Goal: Check status: Check status

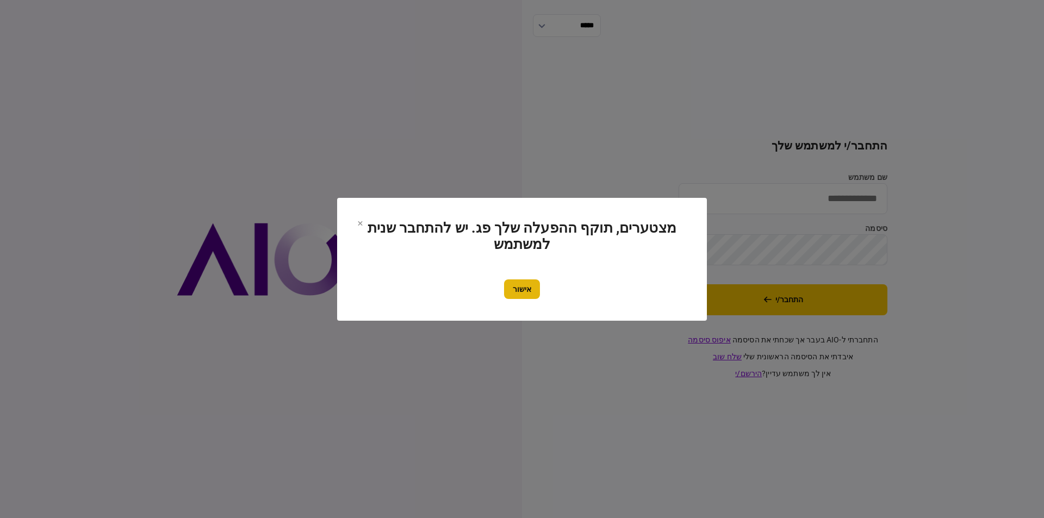
type input "*********"
click at [525, 286] on button "אישור" at bounding box center [522, 290] width 36 height 20
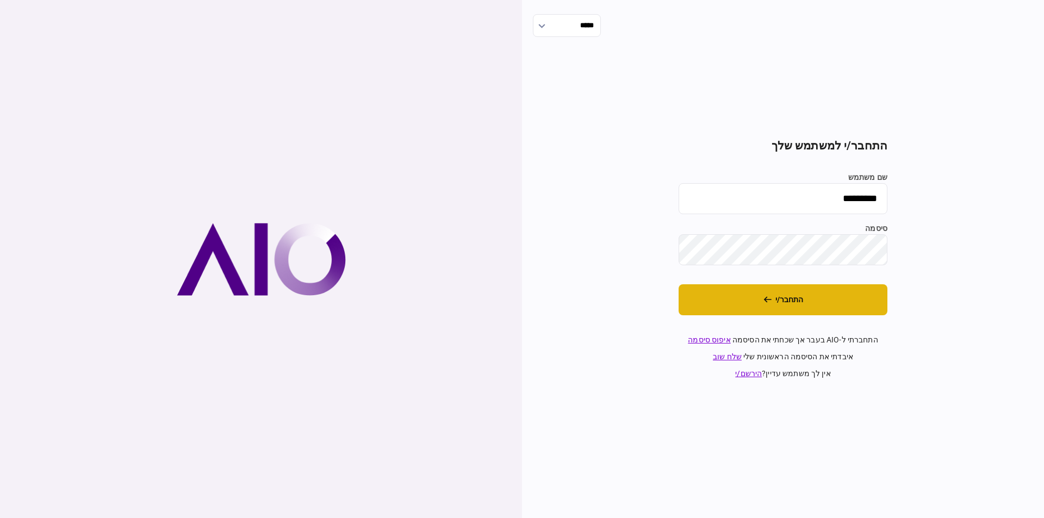
click at [723, 303] on button "התחבר/י" at bounding box center [783, 299] width 209 height 31
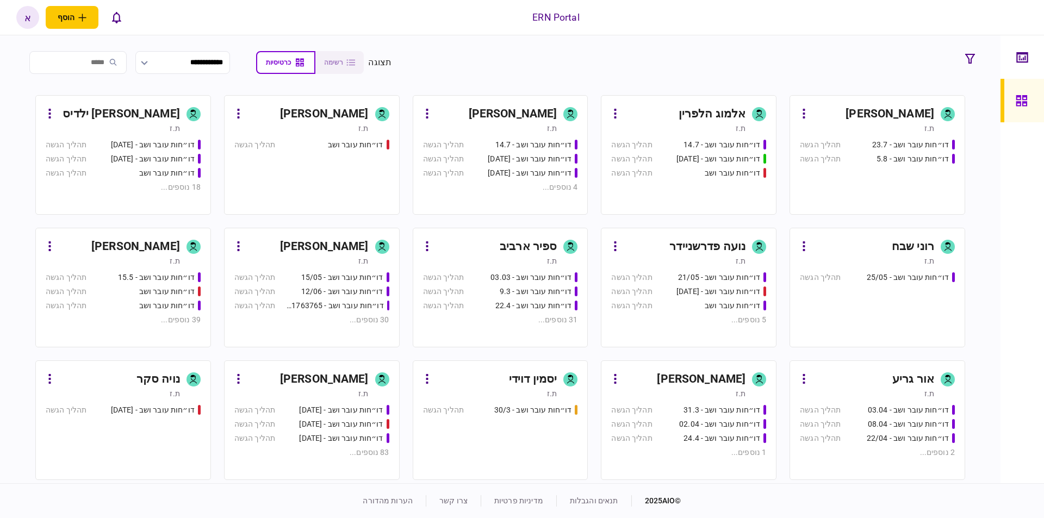
click at [352, 377] on div "אריאל תשובה" at bounding box center [324, 379] width 89 height 17
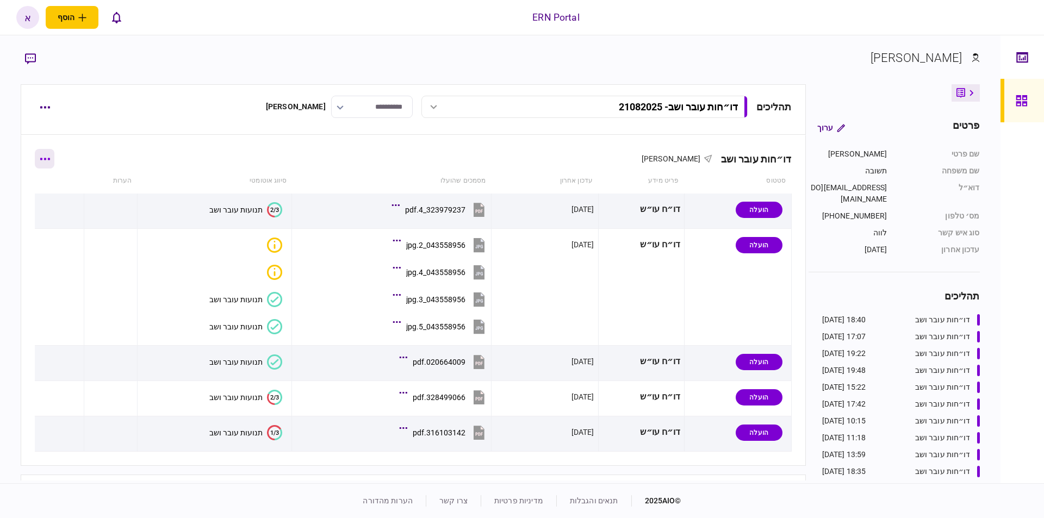
click at [49, 158] on icon "button" at bounding box center [45, 159] width 10 height 3
click at [71, 207] on span "הוסף מסמך" at bounding box center [64, 204] width 44 height 13
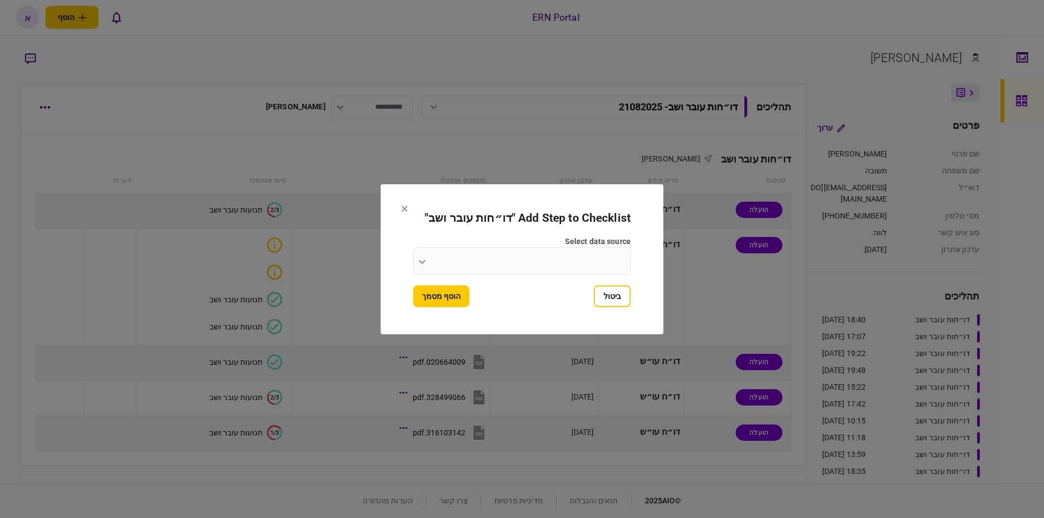
click at [510, 262] on input "select data source" at bounding box center [522, 260] width 218 height 27
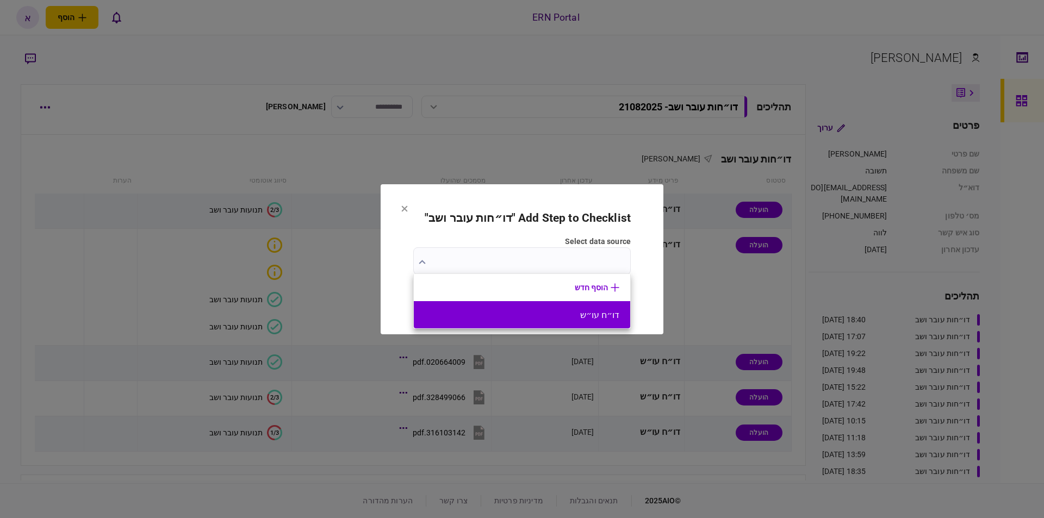
click at [551, 313] on button "דו״ח עו״ש" at bounding box center [522, 315] width 195 height 10
type input "*********"
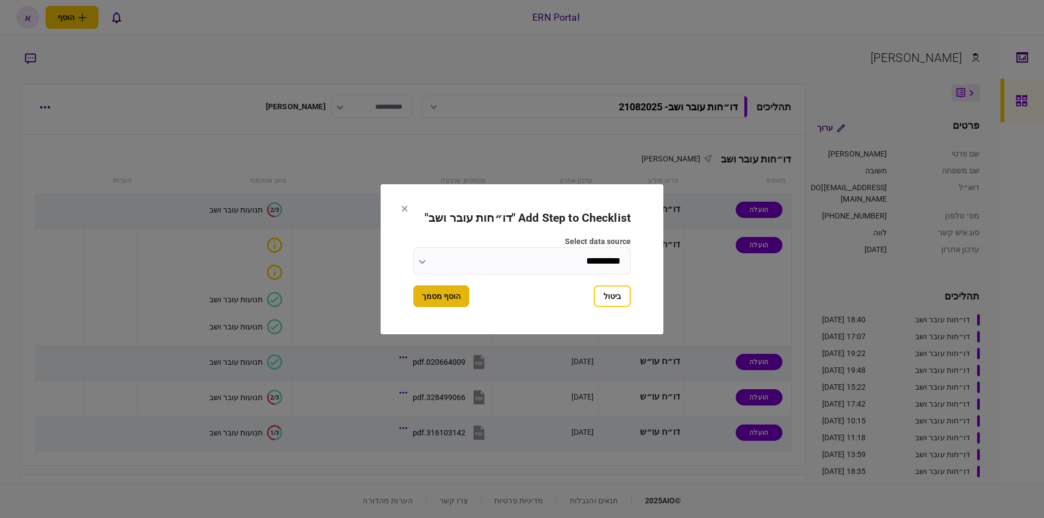
click at [448, 305] on button "הוסף מסמך" at bounding box center [441, 296] width 56 height 22
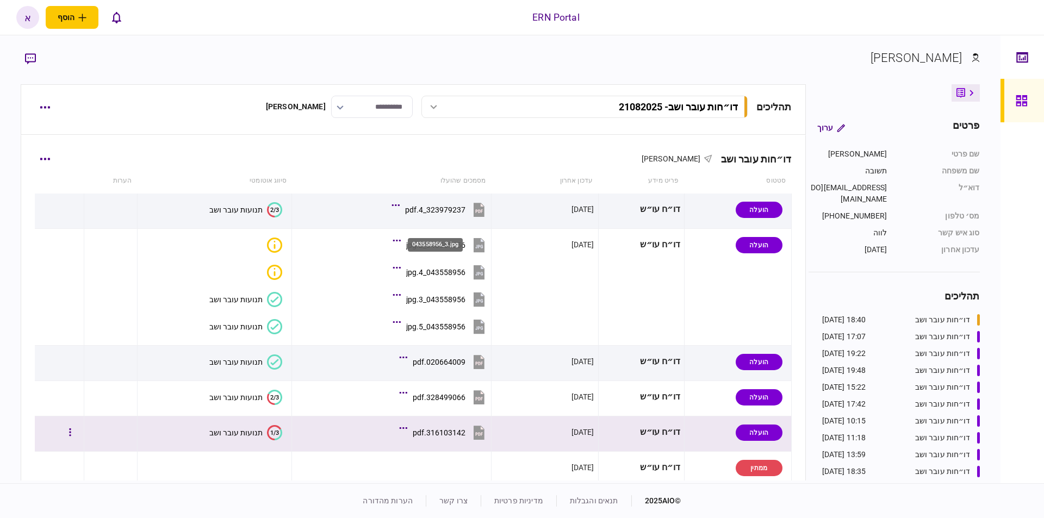
scroll to position [73, 0]
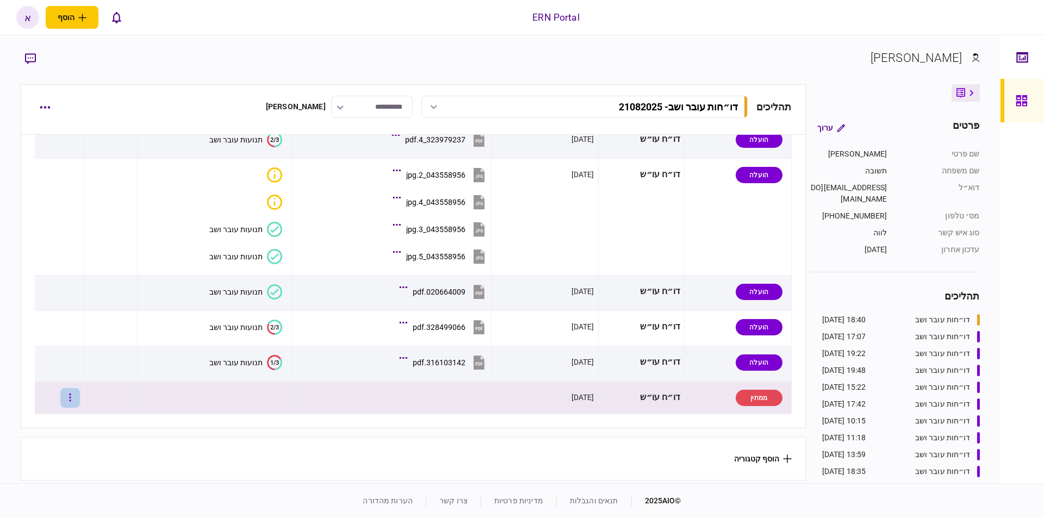
click at [71, 396] on button "button" at bounding box center [70, 398] width 20 height 20
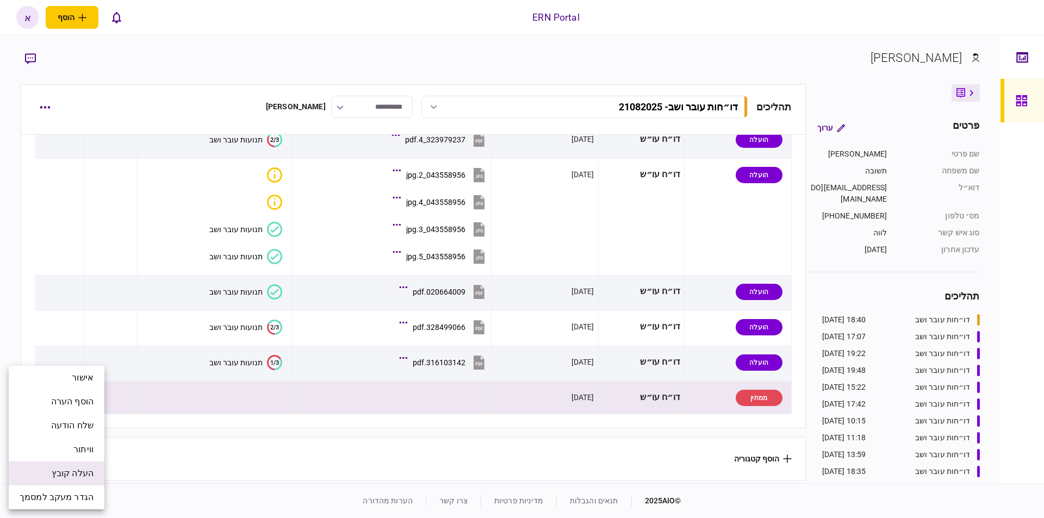
click at [79, 474] on span "העלה קובץ" at bounding box center [73, 473] width 42 height 13
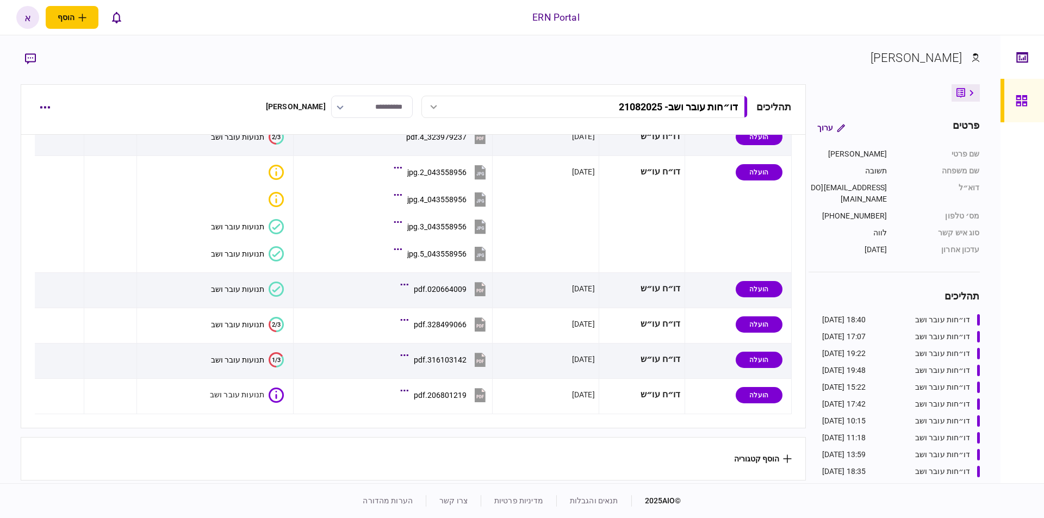
click at [295, 430] on div "דו״חות עובר ושב אריאל תשובה סטטוס פריט מידע עדכון אחרון מסמכים שהועלו סיווג אוט…" at bounding box center [413, 308] width 785 height 346
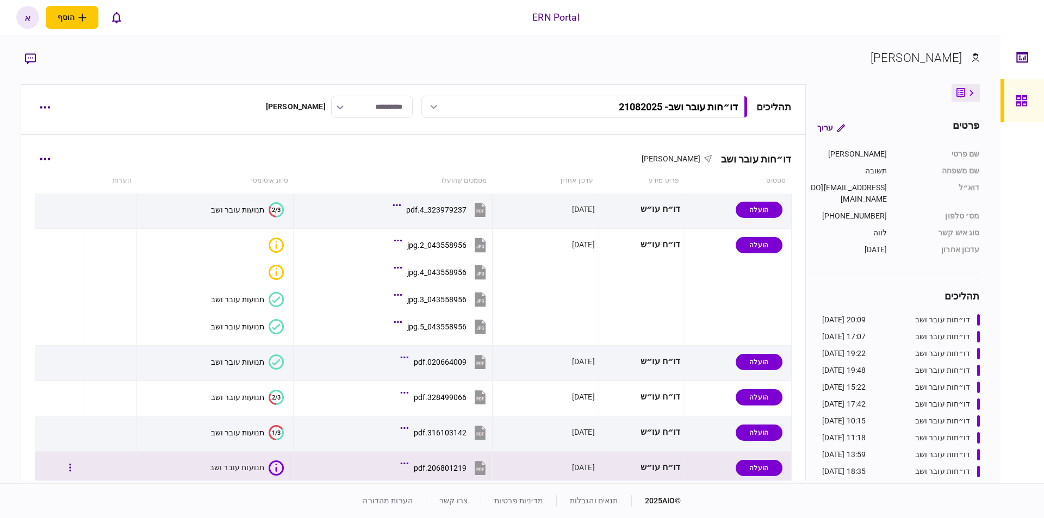
scroll to position [76, 0]
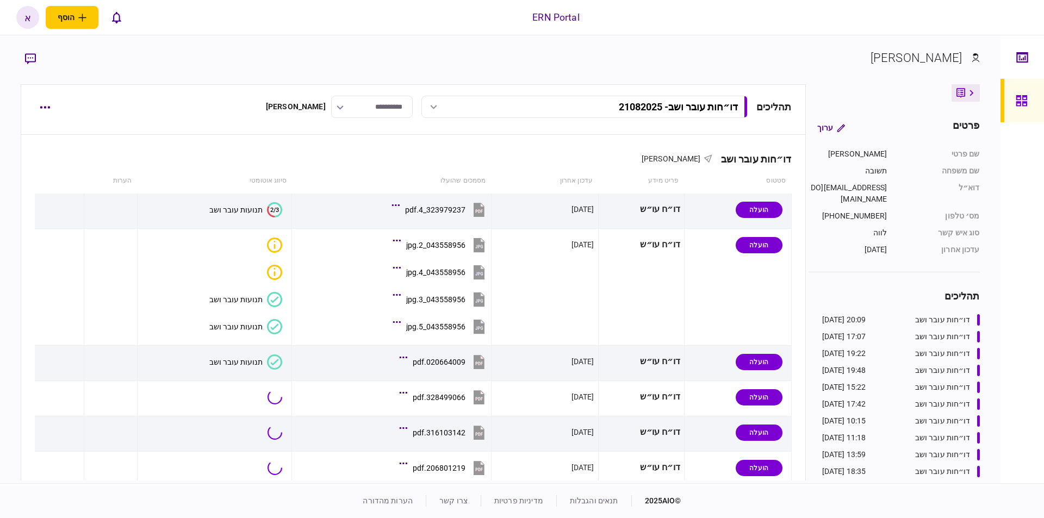
scroll to position [76, 0]
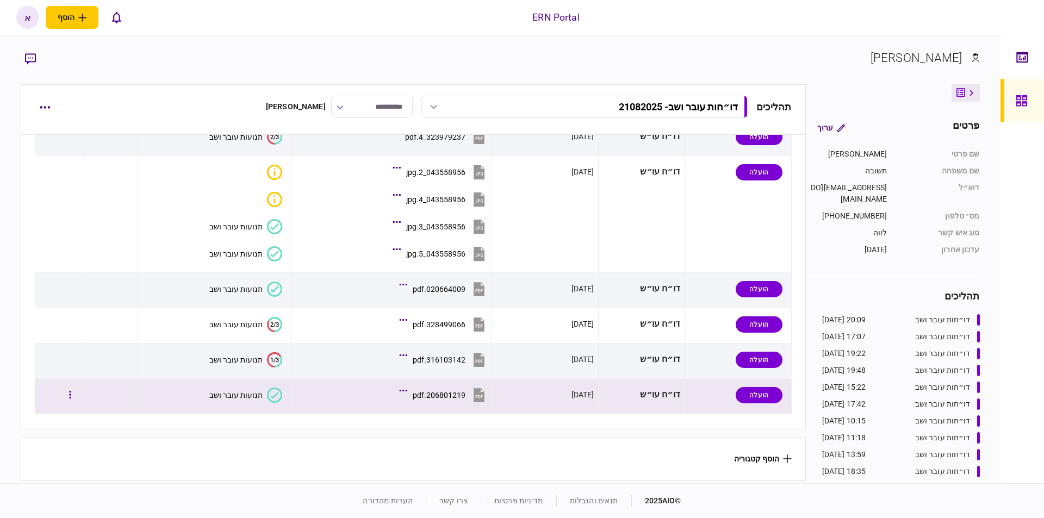
click at [262, 394] on button "תנועות עובר ושב" at bounding box center [245, 395] width 73 height 15
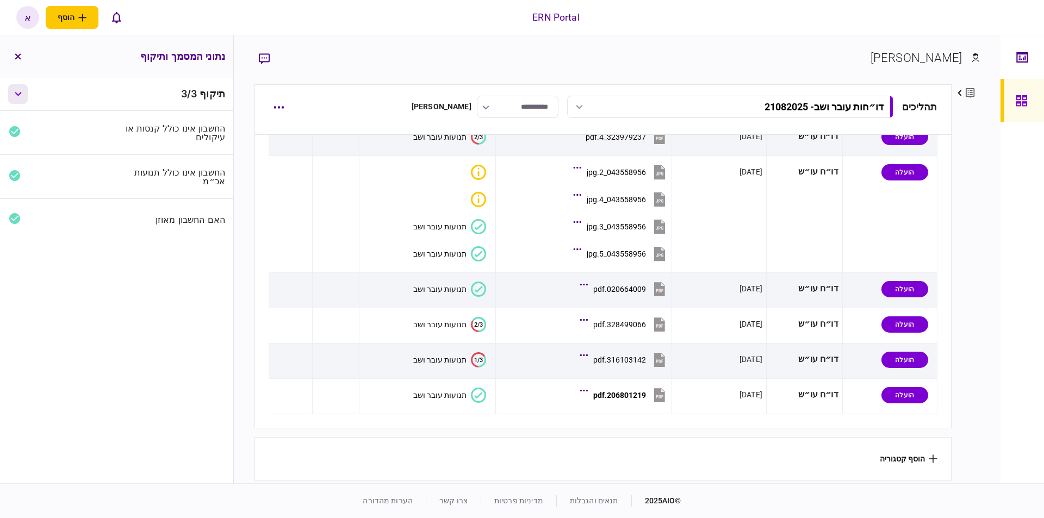
click at [20, 97] on button "button" at bounding box center [18, 94] width 20 height 20
click at [18, 47] on button "button" at bounding box center [18, 57] width 20 height 20
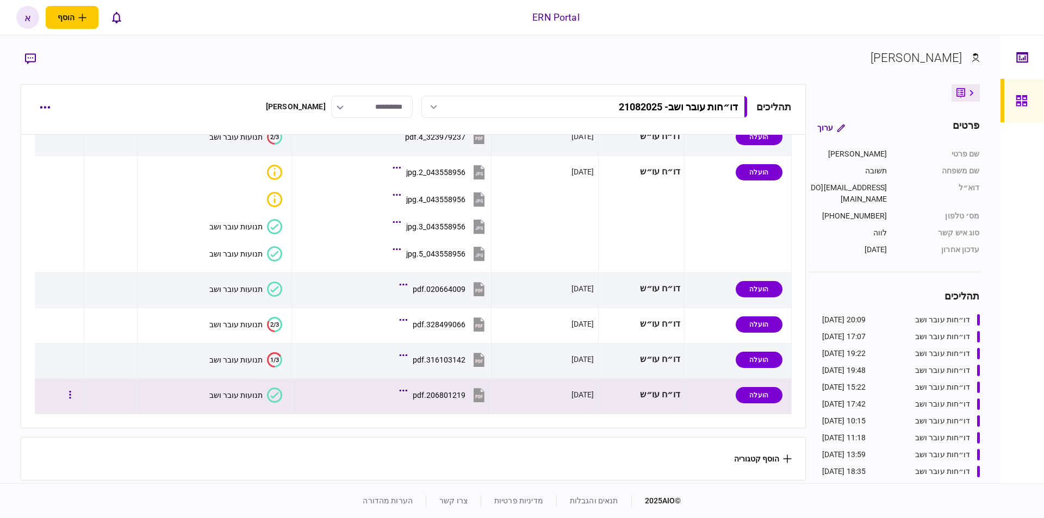
click at [238, 391] on div "תנועות עובר ושב" at bounding box center [235, 395] width 53 height 9
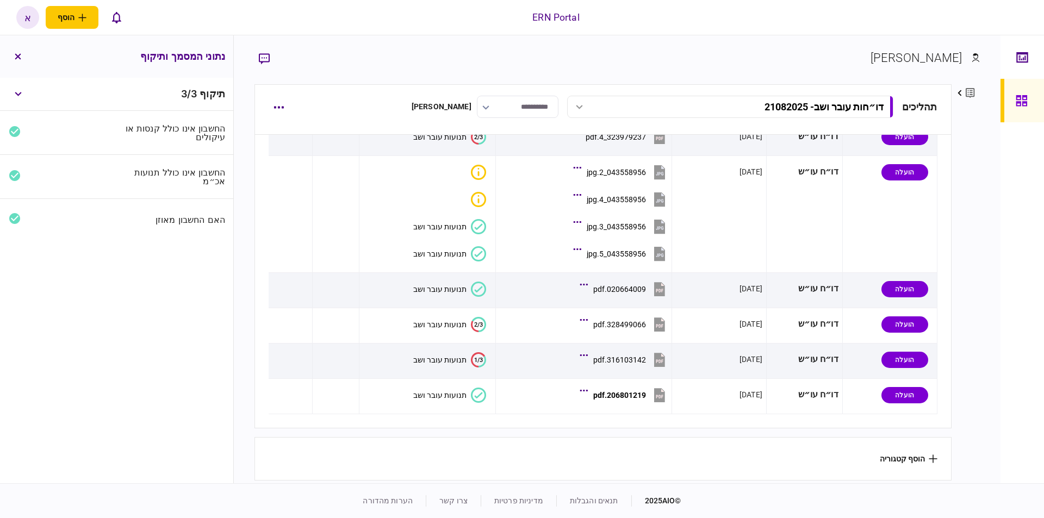
click at [162, 175] on div "החשבון אינו כולל תנועות אכ״מ" at bounding box center [173, 176] width 104 height 17
click at [176, 220] on div "האם החשבון מאוזן" at bounding box center [173, 219] width 104 height 9
click at [189, 137] on div "החשבון אינו כולל קנסות או עיקולים" at bounding box center [173, 132] width 104 height 17
click at [18, 92] on icon "button" at bounding box center [18, 94] width 7 height 4
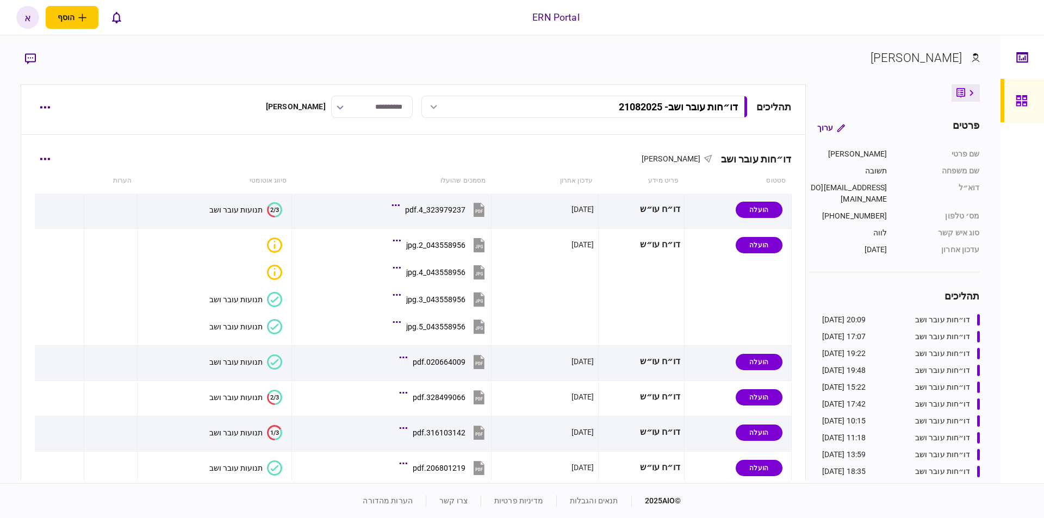
scroll to position [76, 0]
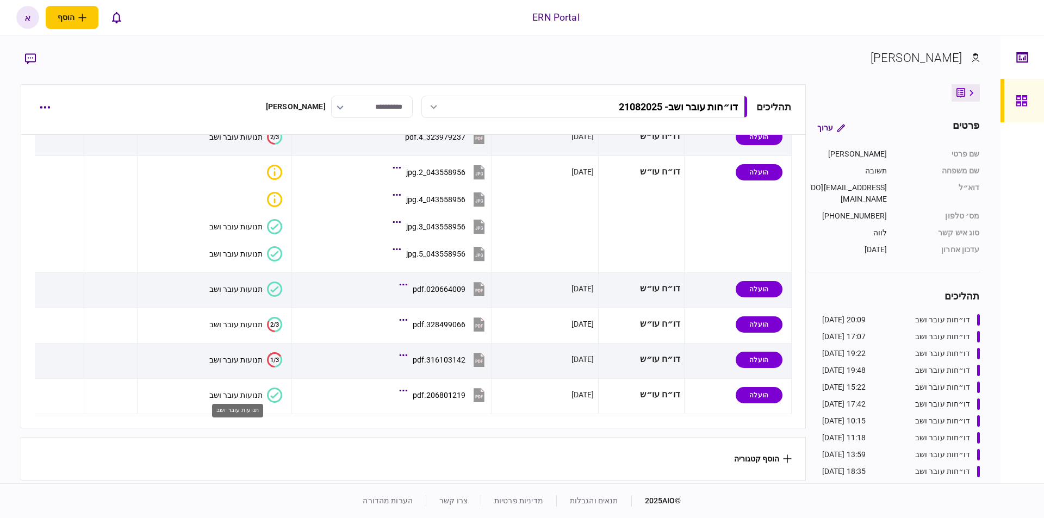
click at [256, 391] on div "תנועות עובר ושב" at bounding box center [235, 395] width 53 height 9
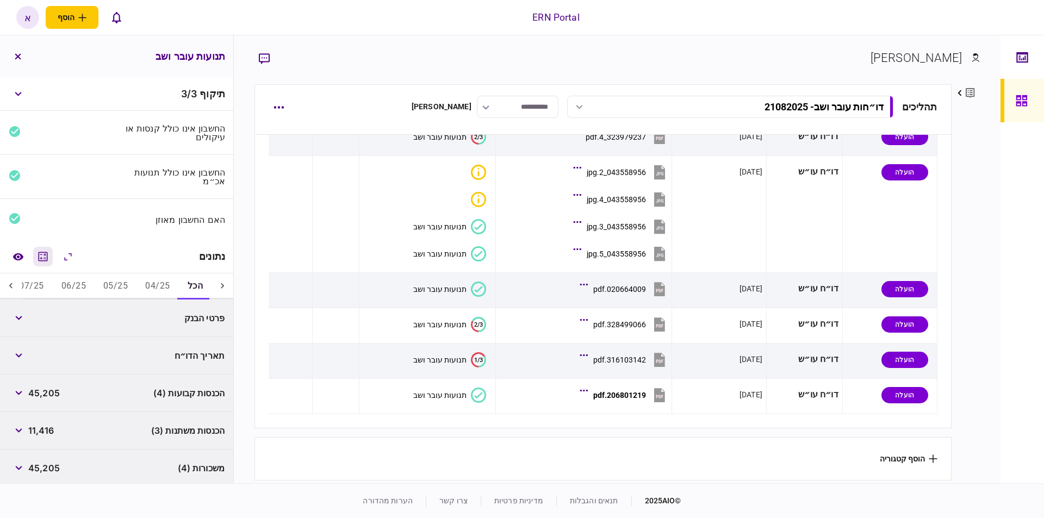
click at [48, 256] on icon "מחשבון" at bounding box center [42, 256] width 13 height 13
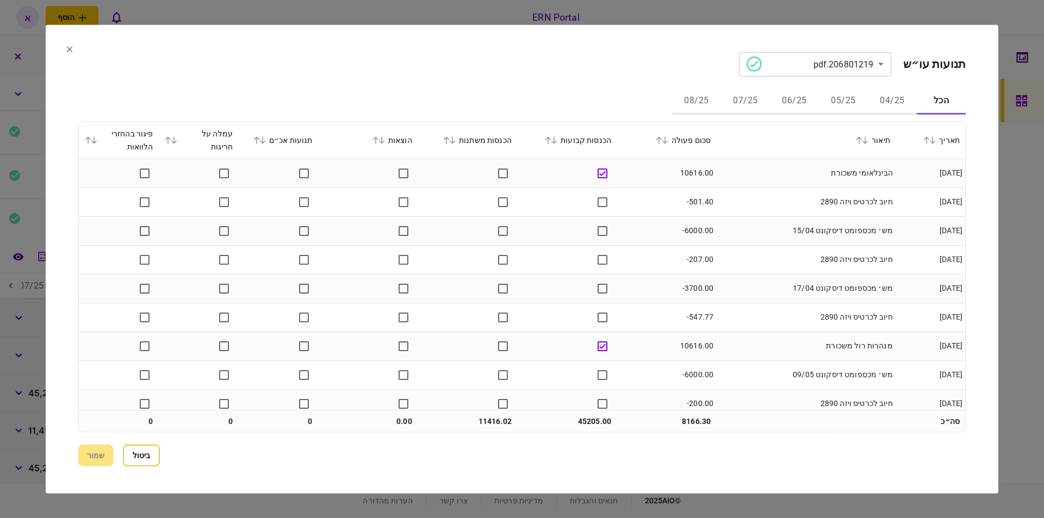
click at [839, 97] on button "05/25" at bounding box center [843, 101] width 49 height 26
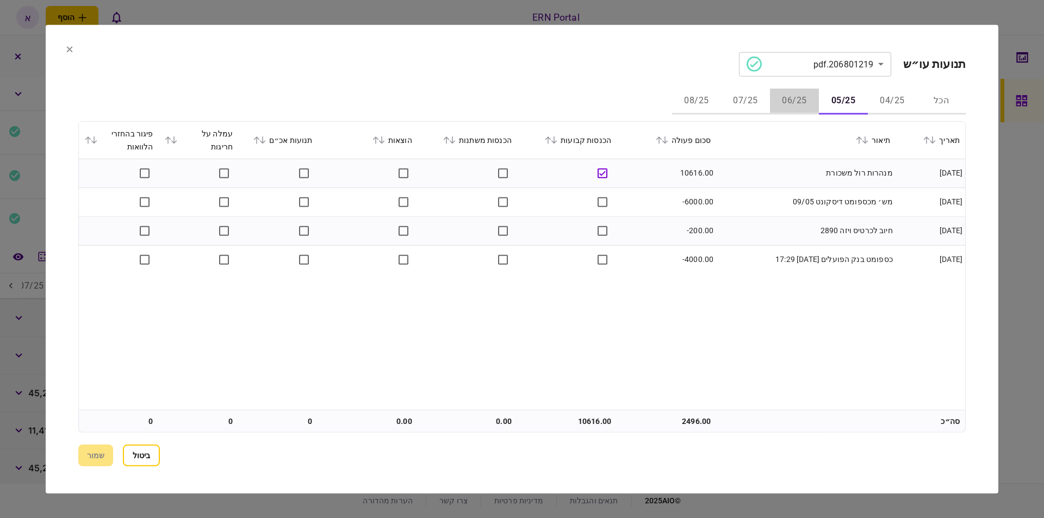
click at [804, 94] on button "06/25" at bounding box center [794, 101] width 49 height 26
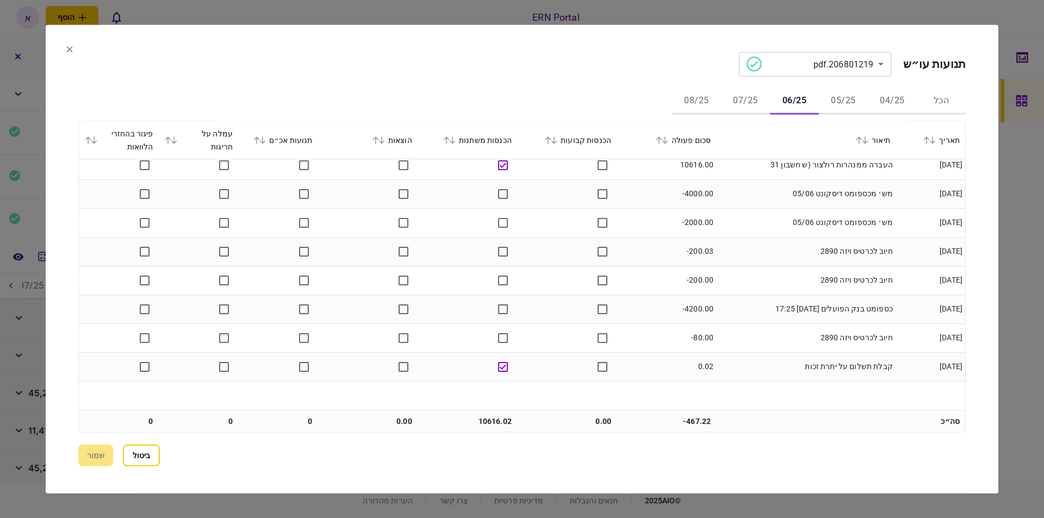
scroll to position [0, 0]
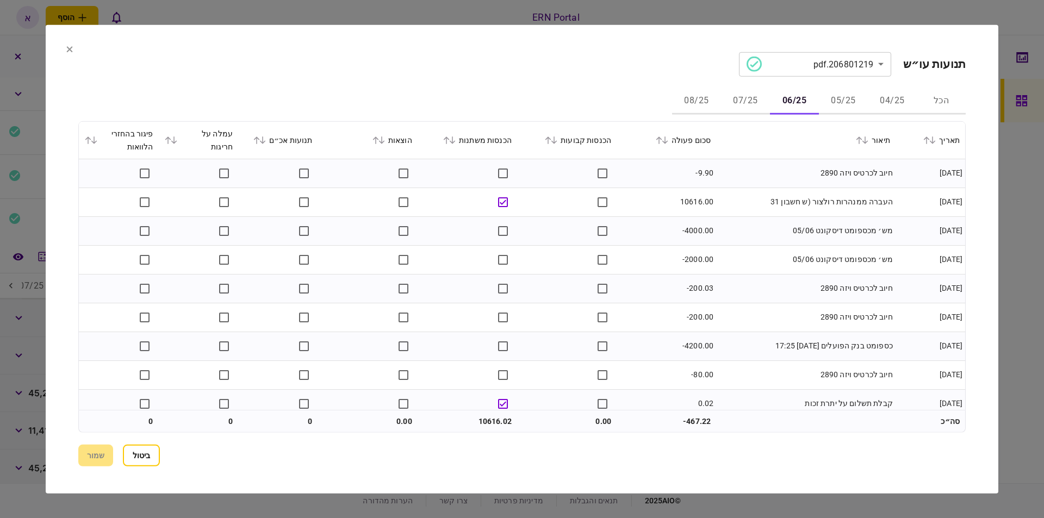
click at [832, 98] on button "05/25" at bounding box center [843, 101] width 49 height 26
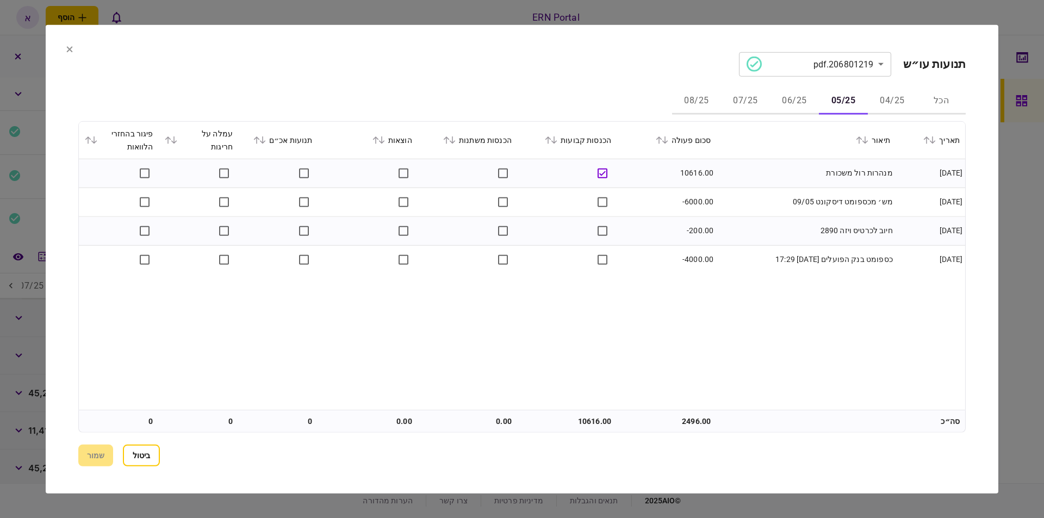
click at [781, 91] on button "06/25" at bounding box center [794, 101] width 49 height 26
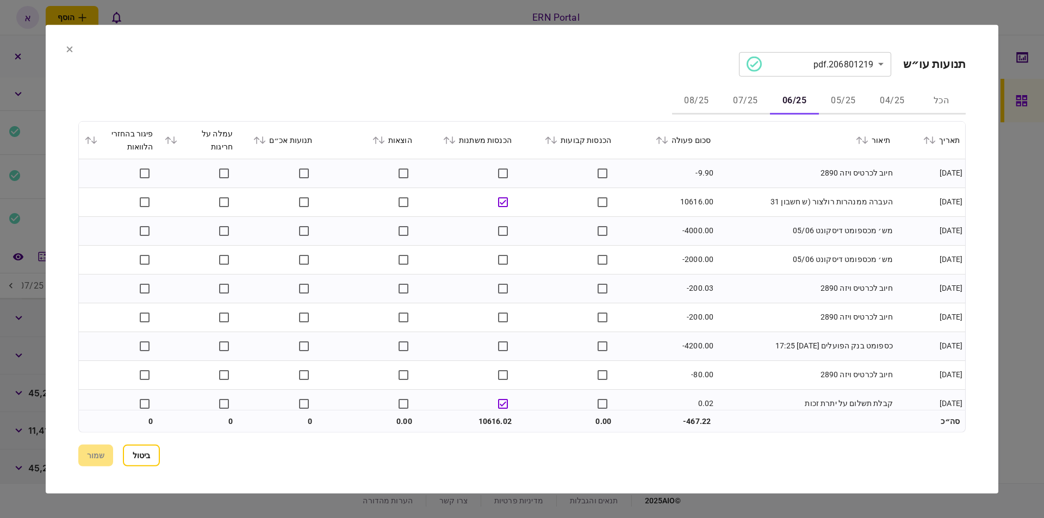
click at [750, 92] on button "07/25" at bounding box center [745, 101] width 49 height 26
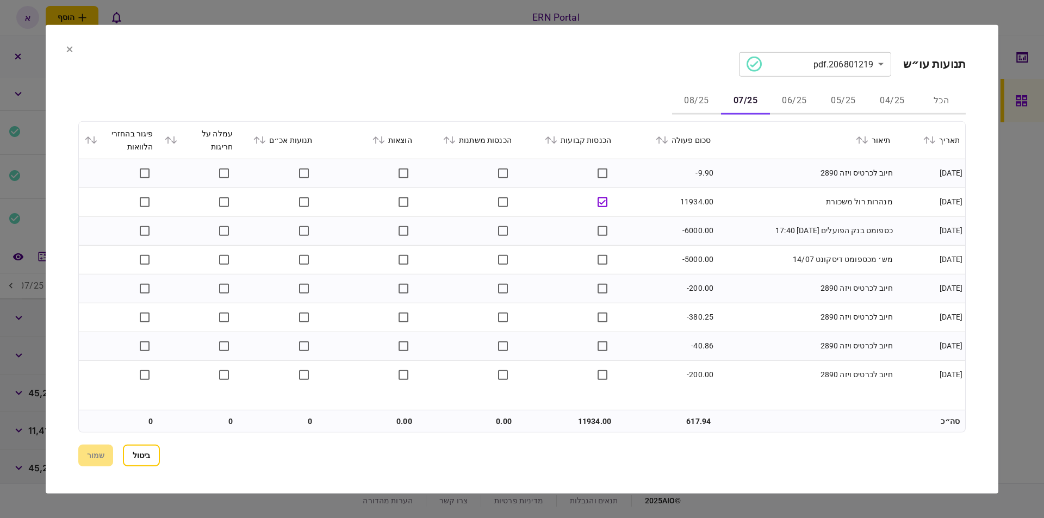
click at [706, 101] on button "08/25" at bounding box center [696, 101] width 49 height 26
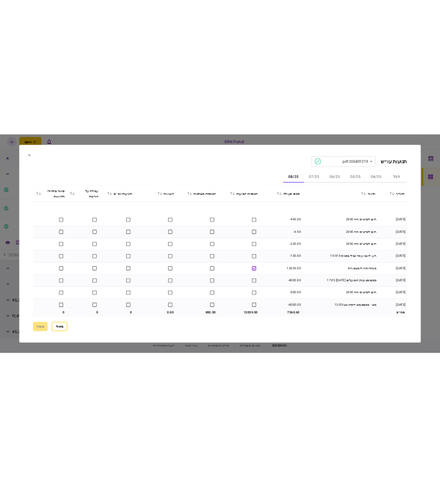
scroll to position [39, 0]
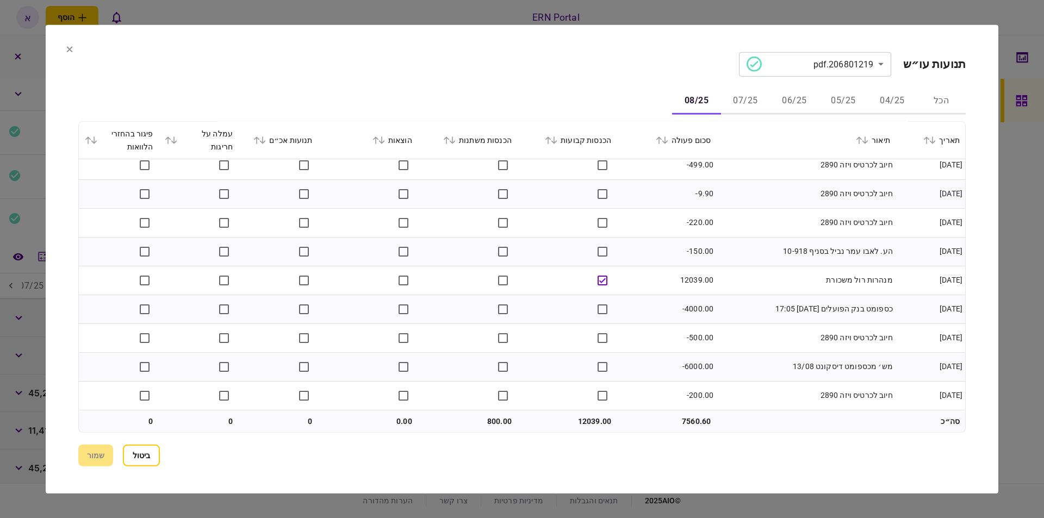
click at [148, 454] on button "ביטול" at bounding box center [141, 456] width 37 height 22
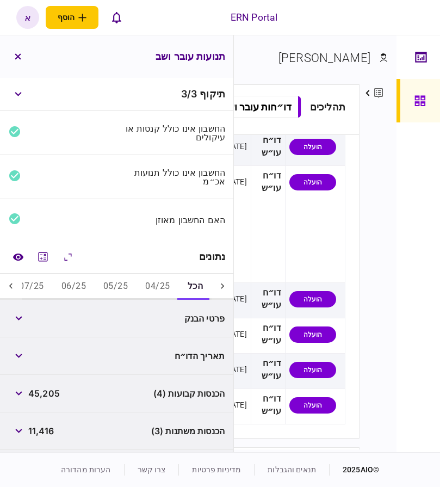
scroll to position [89, 0]
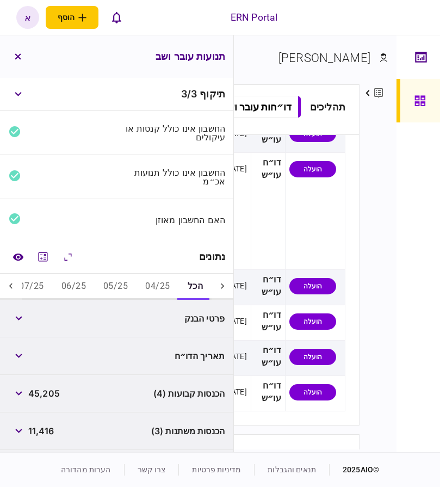
click at [115, 288] on button "05/25" at bounding box center [116, 287] width 42 height 26
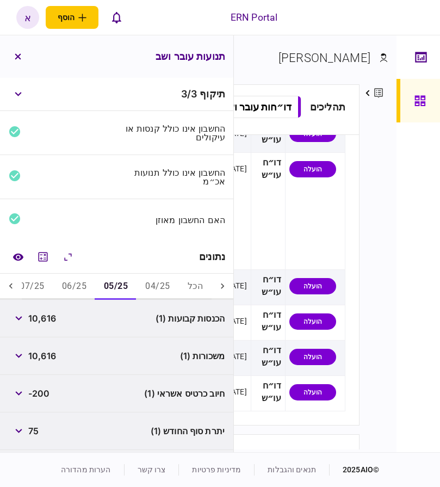
click at [11, 286] on icon at bounding box center [10, 286] width 11 height 11
click at [182, 29] on div "ERN Portal הוסף לקוח עסקי לקוח פרטי א א [PERSON_NAME] [EMAIL_ADDRESS][DOMAIN_NA…" at bounding box center [220, 17] width 440 height 35
click at [47, 318] on span "10,616" at bounding box center [42, 318] width 28 height 13
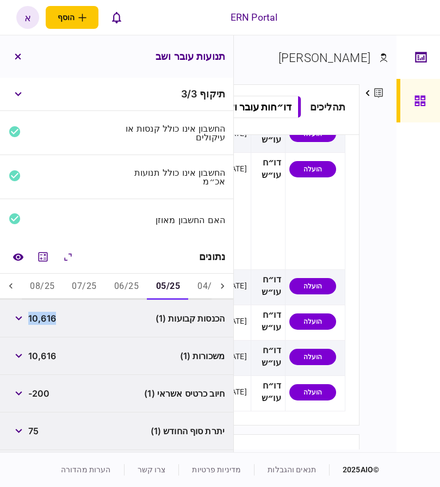
copy span "10,616"
click at [123, 281] on button "06/25" at bounding box center [126, 287] width 42 height 26
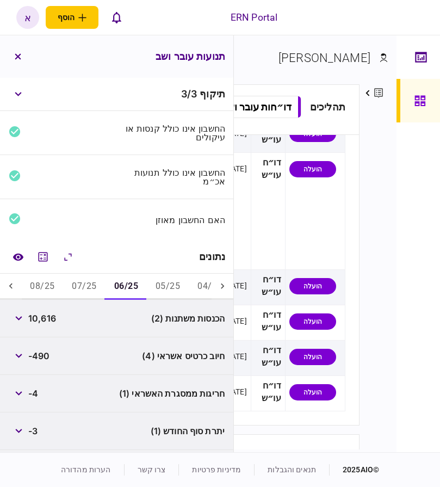
click at [39, 318] on span "10,616" at bounding box center [42, 318] width 28 height 13
copy span "10,616"
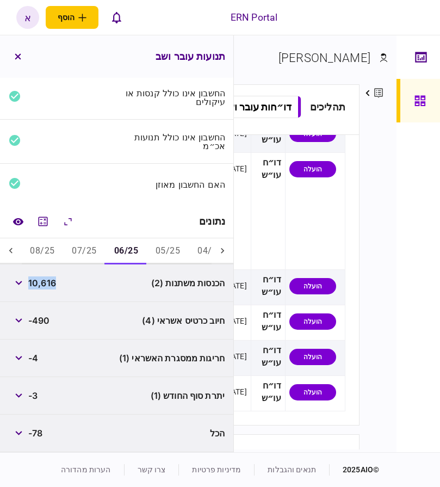
click at [86, 254] on button "07/25" at bounding box center [84, 251] width 42 height 26
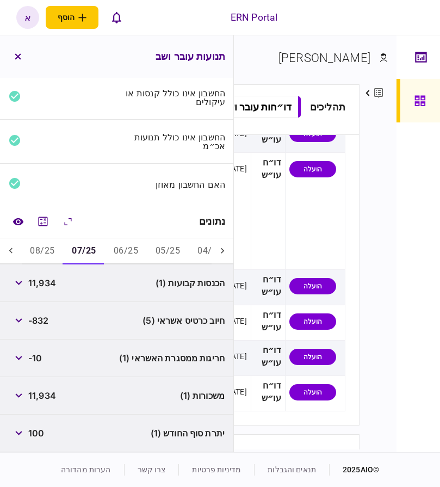
click at [43, 282] on span "11,934" at bounding box center [42, 282] width 28 height 13
copy span "11,934"
click at [40, 253] on button "08/25" at bounding box center [42, 251] width 42 height 26
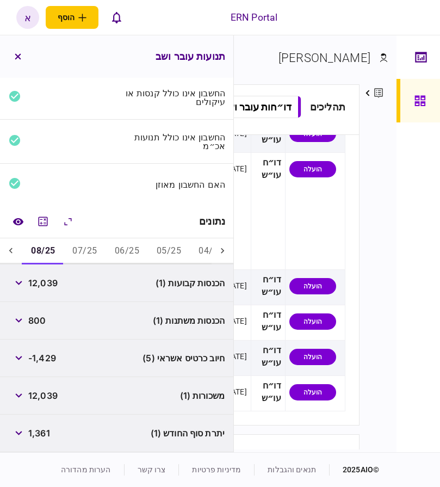
click at [48, 286] on span "12,039" at bounding box center [42, 282] width 29 height 13
copy span "12,039"
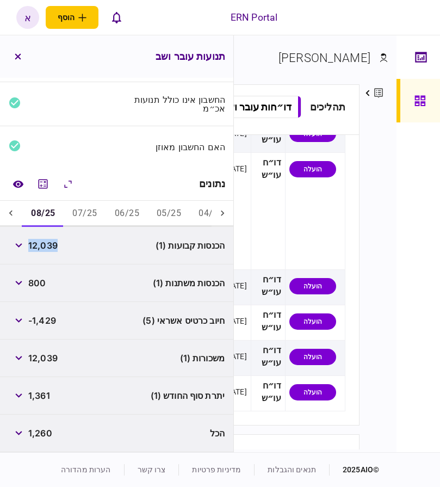
click at [31, 393] on span "1,361" at bounding box center [39, 395] width 22 height 13
click at [32, 393] on span "1,361" at bounding box center [39, 395] width 22 height 13
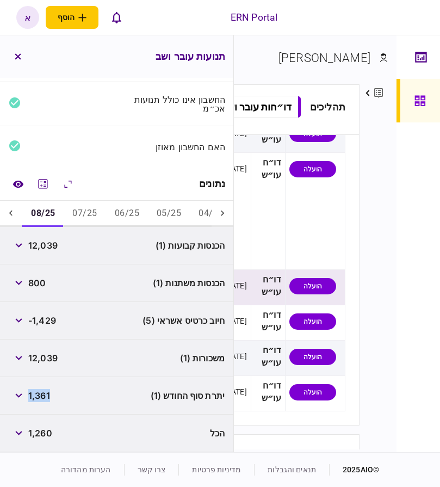
copy span "1,361"
